Goal: Task Accomplishment & Management: Manage account settings

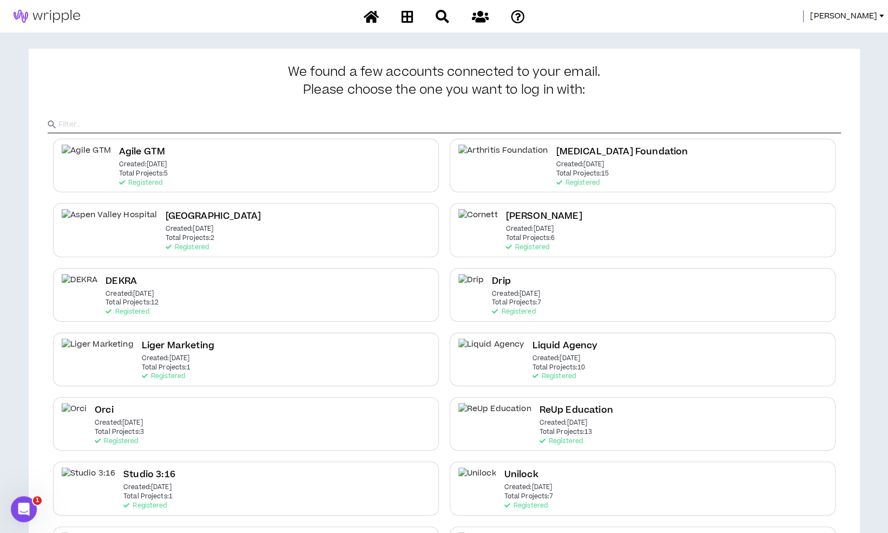
click at [877, 16] on span "Mason" at bounding box center [844, 16] width 67 height 12
click at [831, 30] on link "System Admin Portal" at bounding box center [833, 37] width 98 height 16
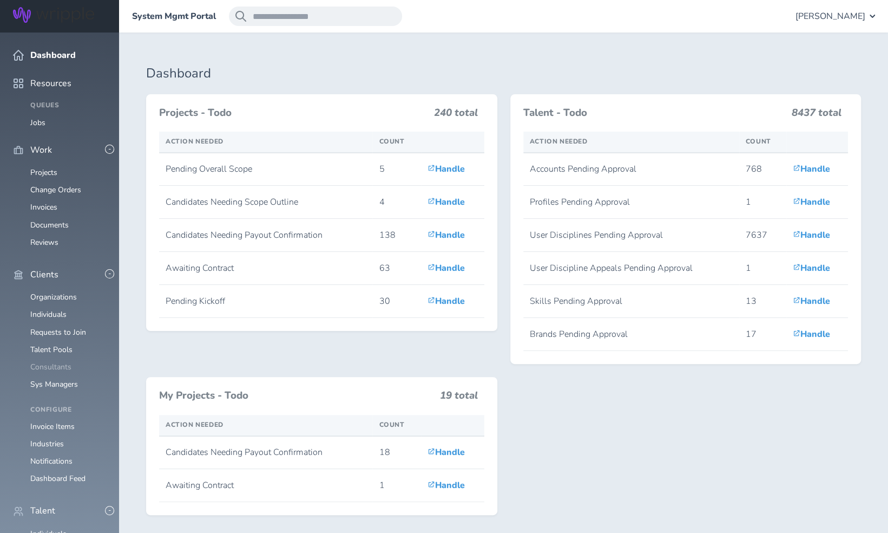
click at [54, 362] on link "Consultants" at bounding box center [50, 367] width 41 height 10
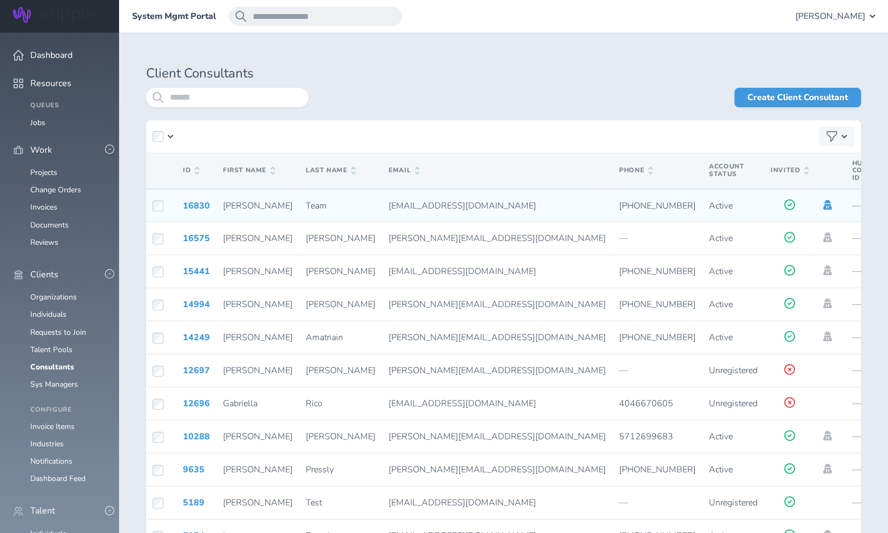
click at [824, 206] on icon at bounding box center [828, 205] width 9 height 10
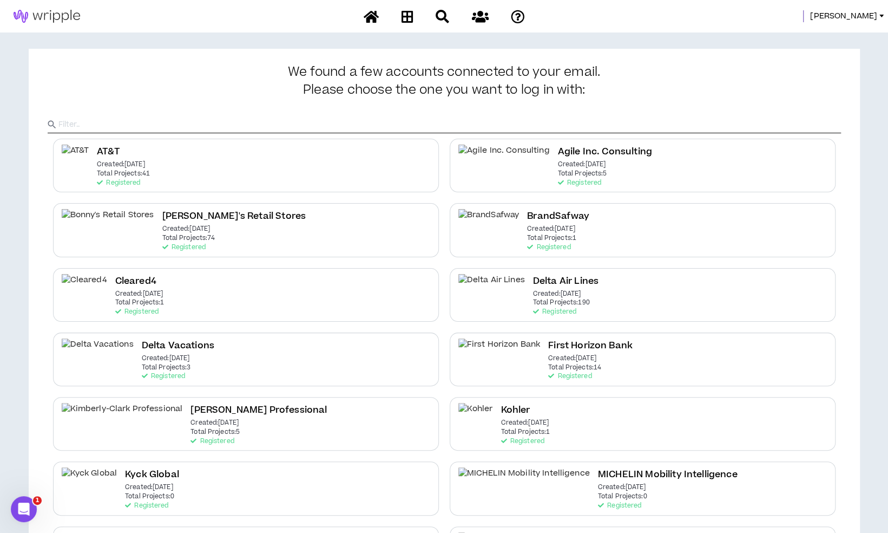
click at [559, 263] on div "AT&T Created: [DATE] Total Projects: 41 Registered Agile Inc. Consulting Create…" at bounding box center [445, 520] width 794 height 775
click at [543, 295] on p "Created: [DATE]" at bounding box center [557, 294] width 48 height 8
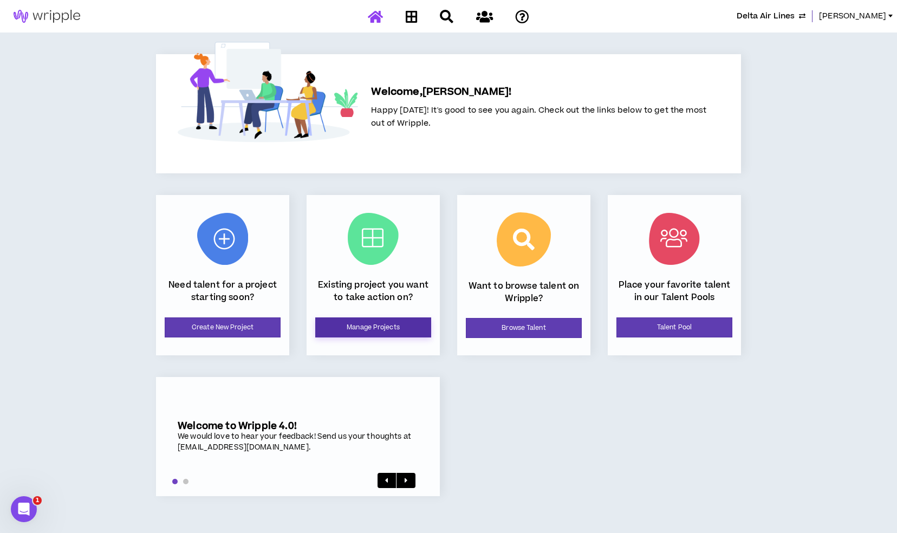
click at [360, 326] on link "Manage Projects" at bounding box center [373, 327] width 116 height 20
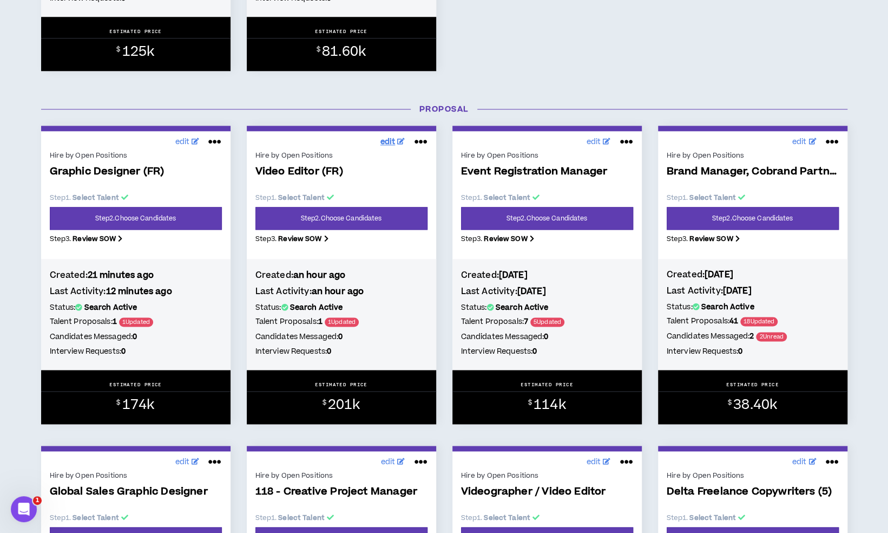
scroll to position [762, 0]
